Goal: Task Accomplishment & Management: Complete application form

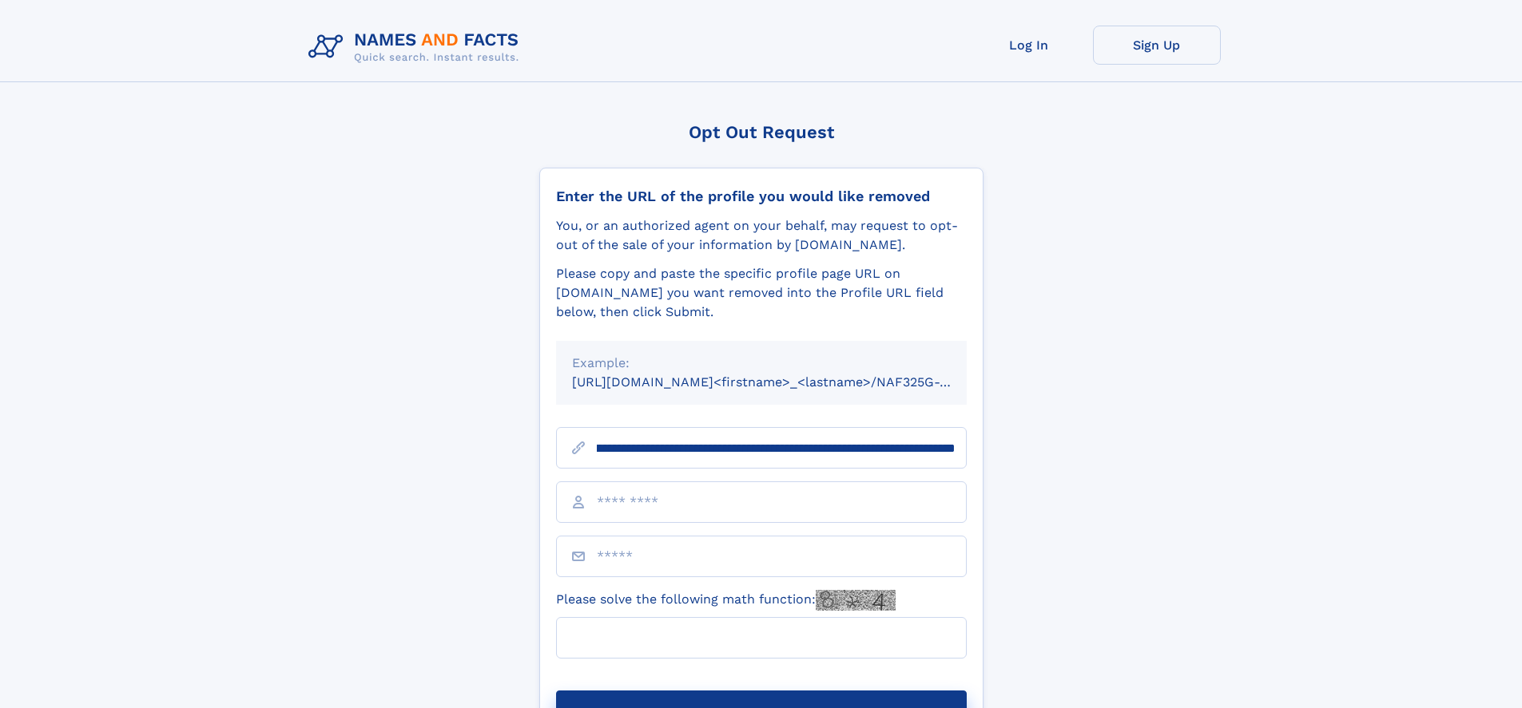
scroll to position [0, 189]
type input "**********"
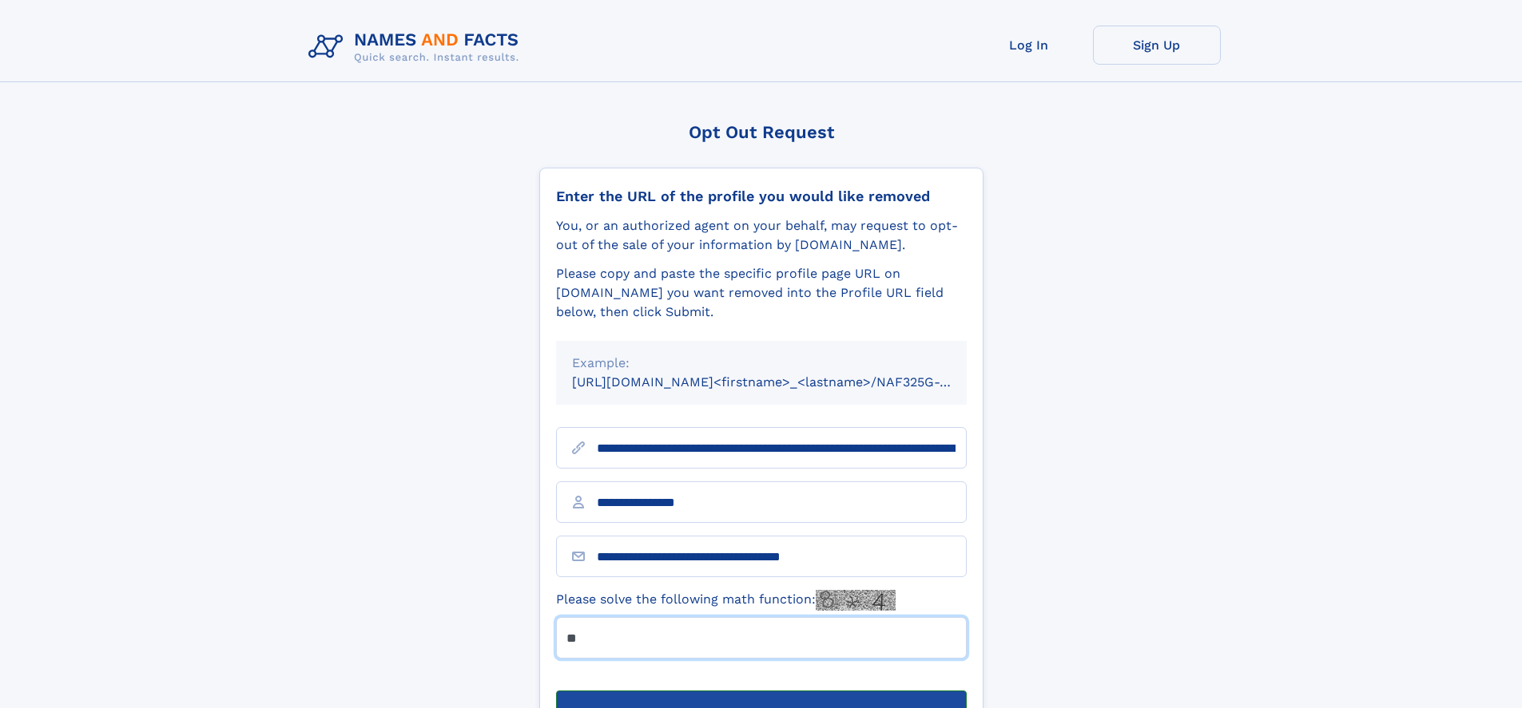
type input "**"
click at [760, 691] on button "Submit Opt Out Request" at bounding box center [761, 716] width 411 height 51
